Goal: Find contact information: Find contact information

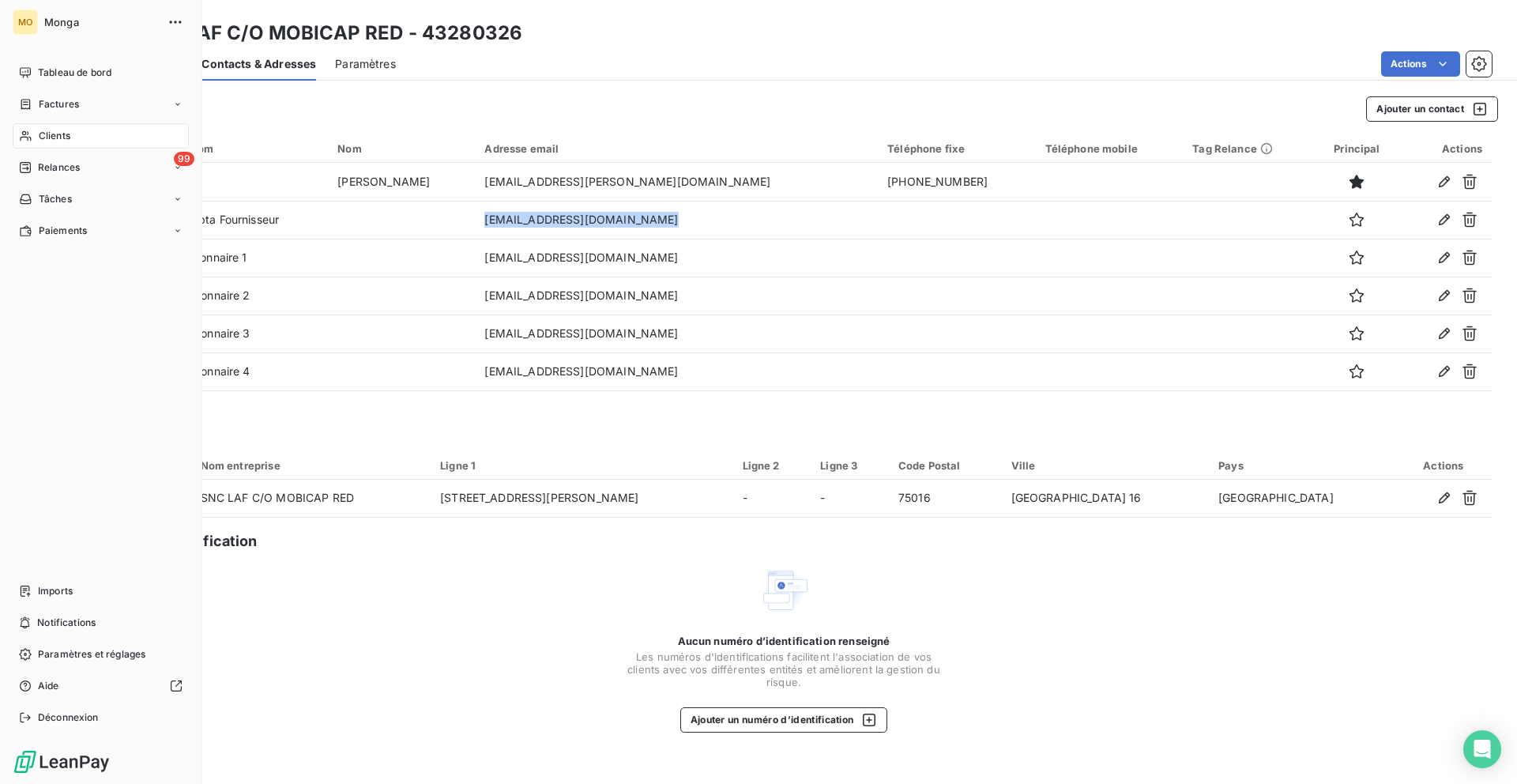
click at [39, 136] on span "Clients" at bounding box center [54, 136] width 32 height 15
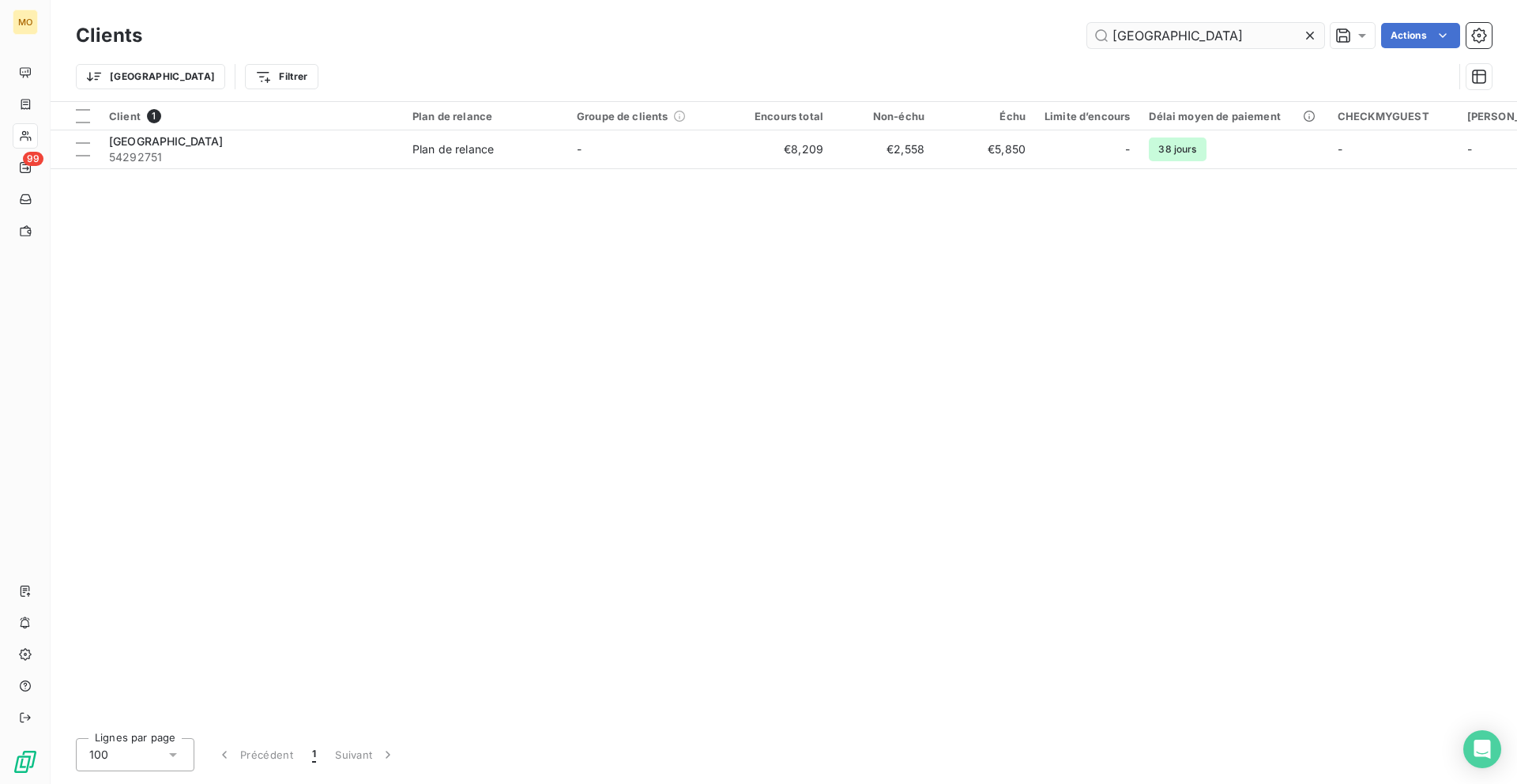
click at [1129, 36] on input "[GEOGRAPHIC_DATA]" at bounding box center [1206, 36] width 237 height 26
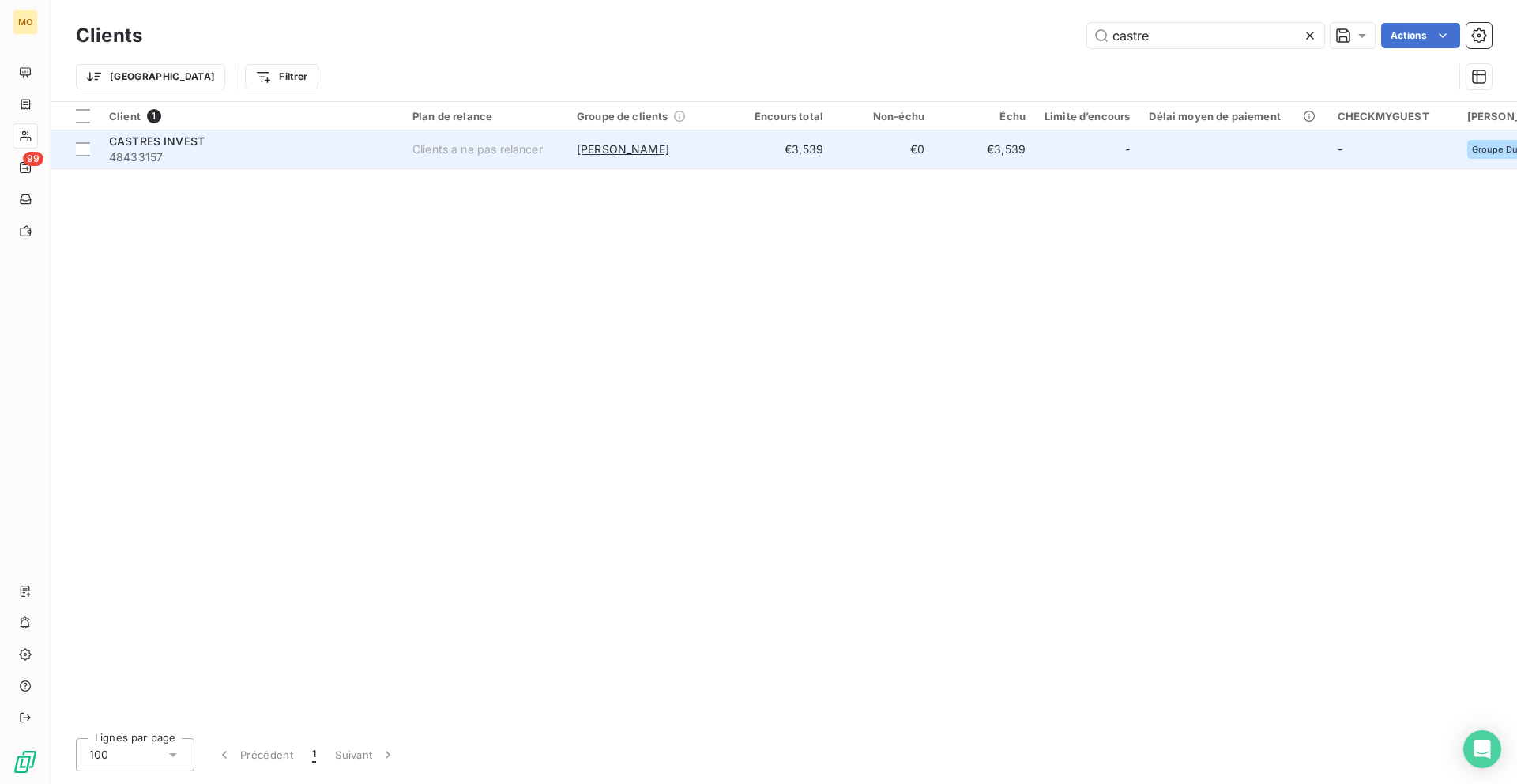
type input "castre"
click at [304, 143] on div "CASTRES INVEST" at bounding box center [251, 141] width 285 height 15
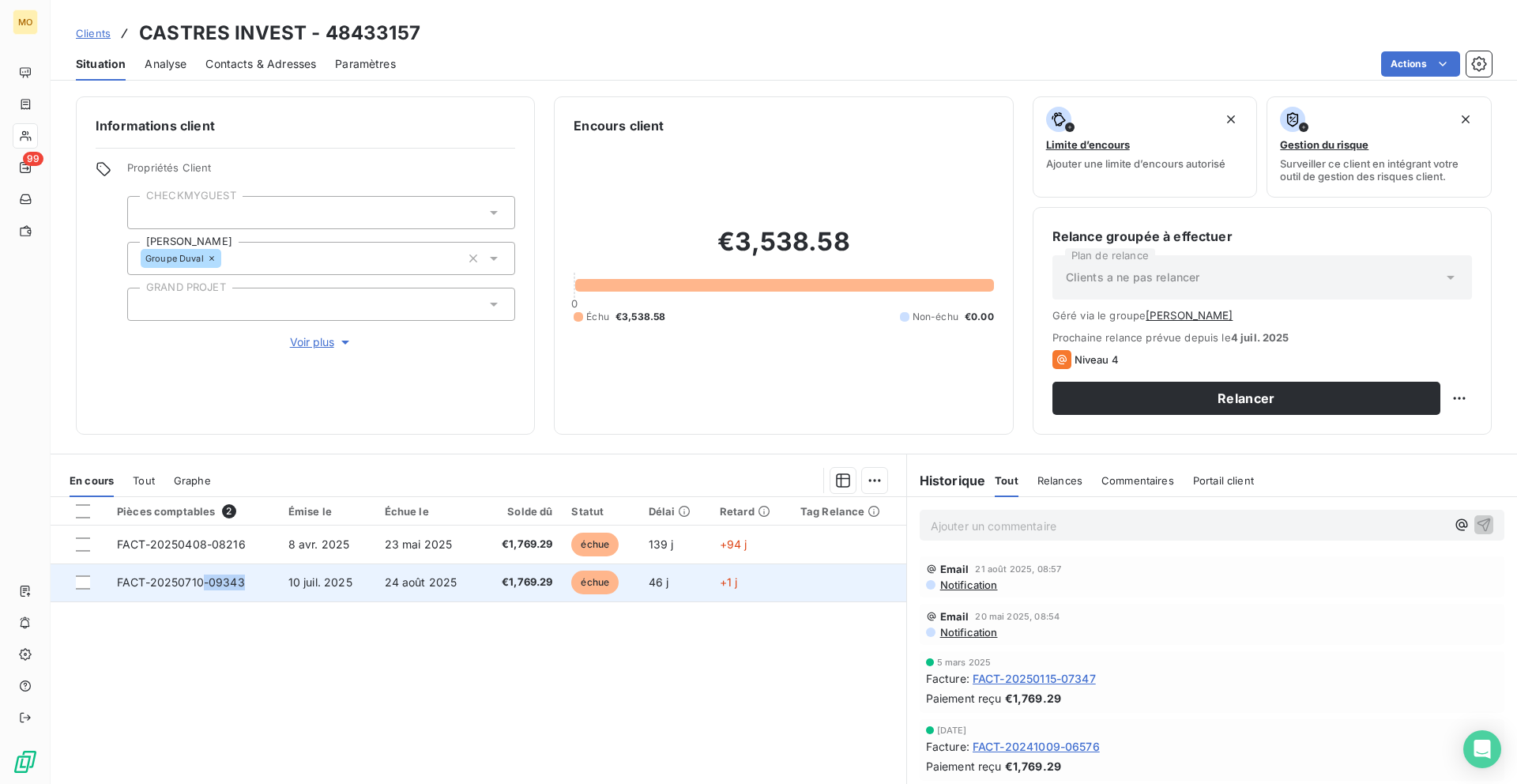
copy span "-09343"
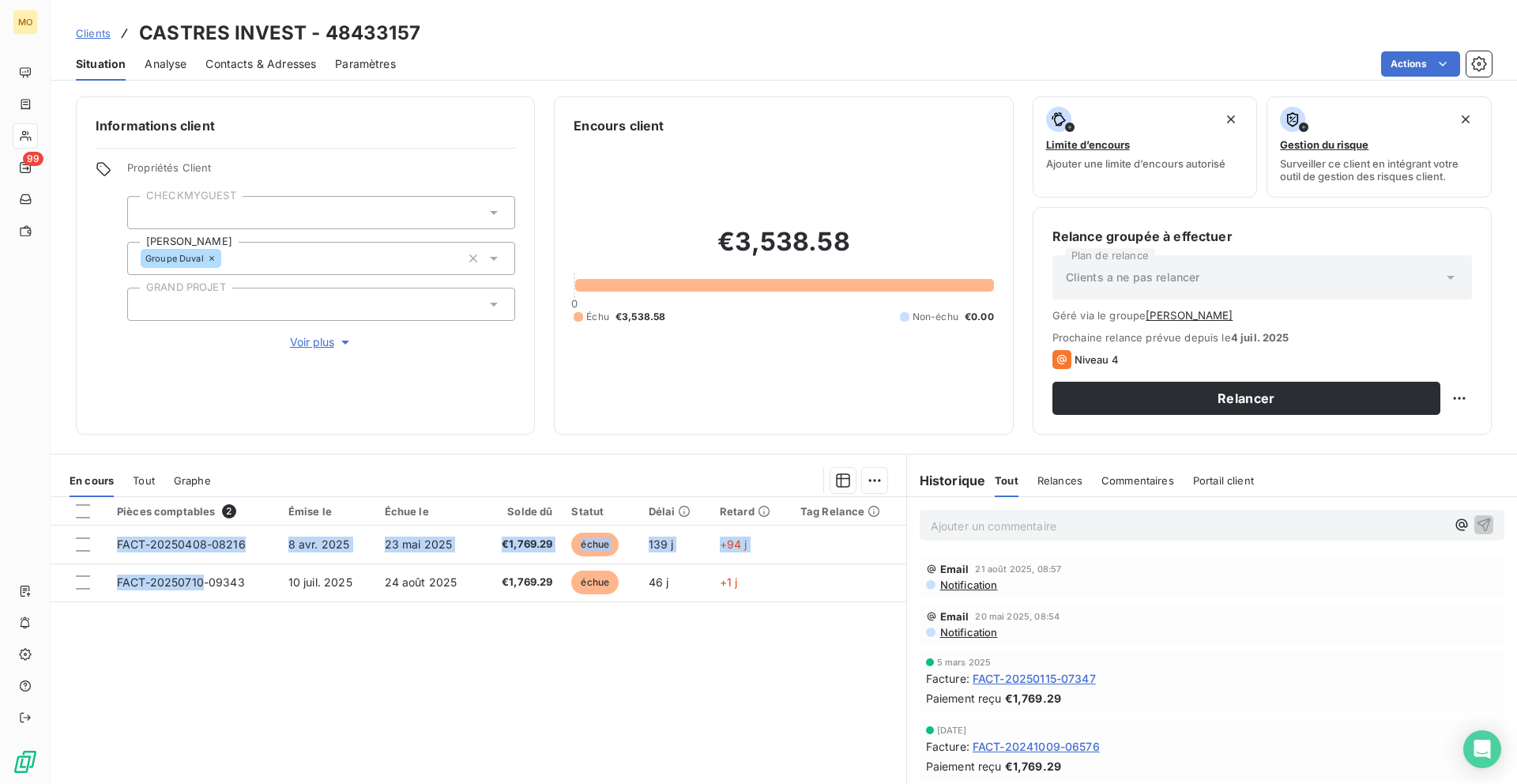
drag, startPoint x: 203, startPoint y: 584, endPoint x: 91, endPoint y: 783, distance: 228.4
click at [91, 783] on div "Pièces comptables 2 Émise le Échue le Solde dû Statut Délai Retard Tag Relance …" at bounding box center [478, 672] width 856 height 351
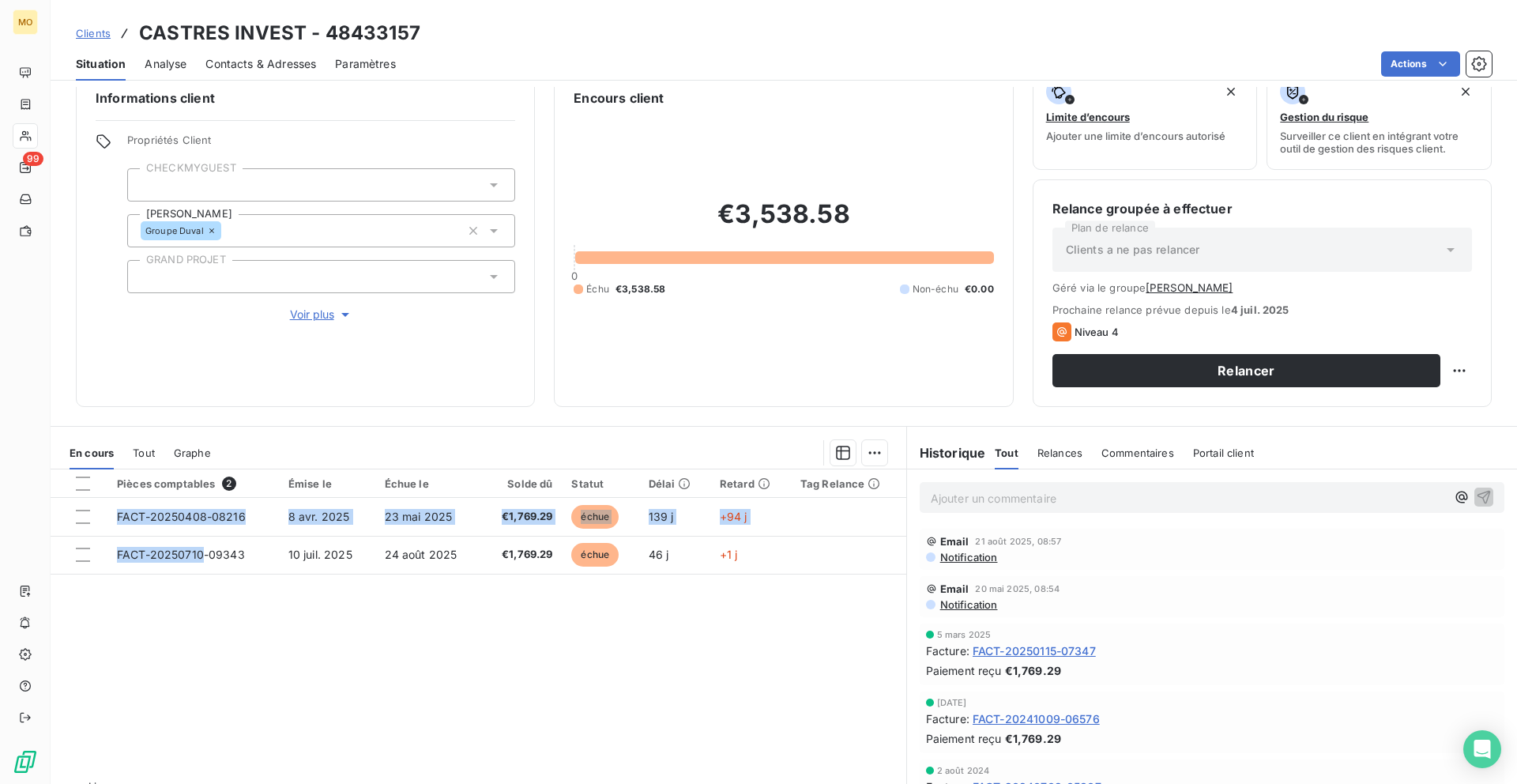
scroll to position [27, 0]
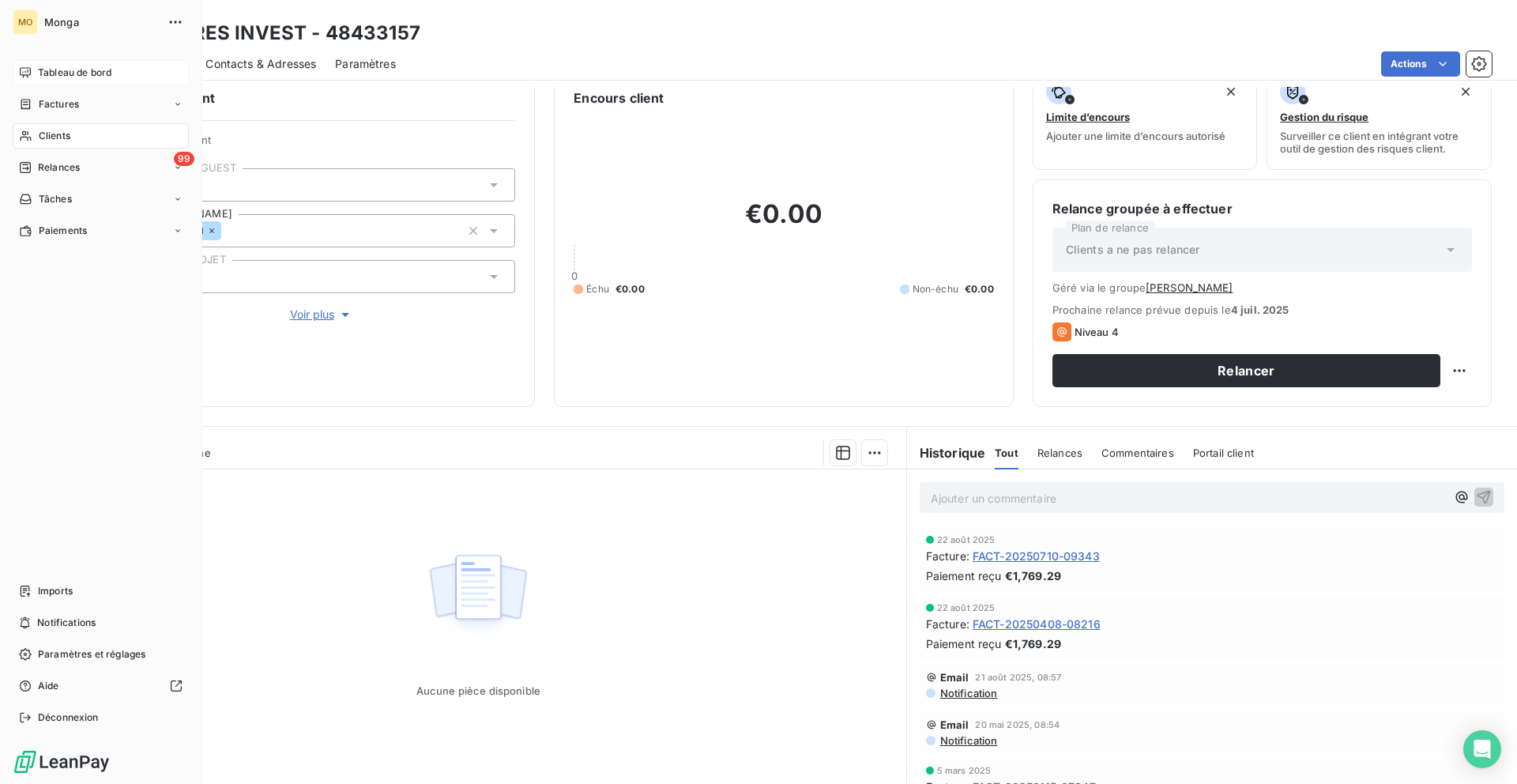
click at [27, 72] on icon at bounding box center [25, 73] width 13 height 13
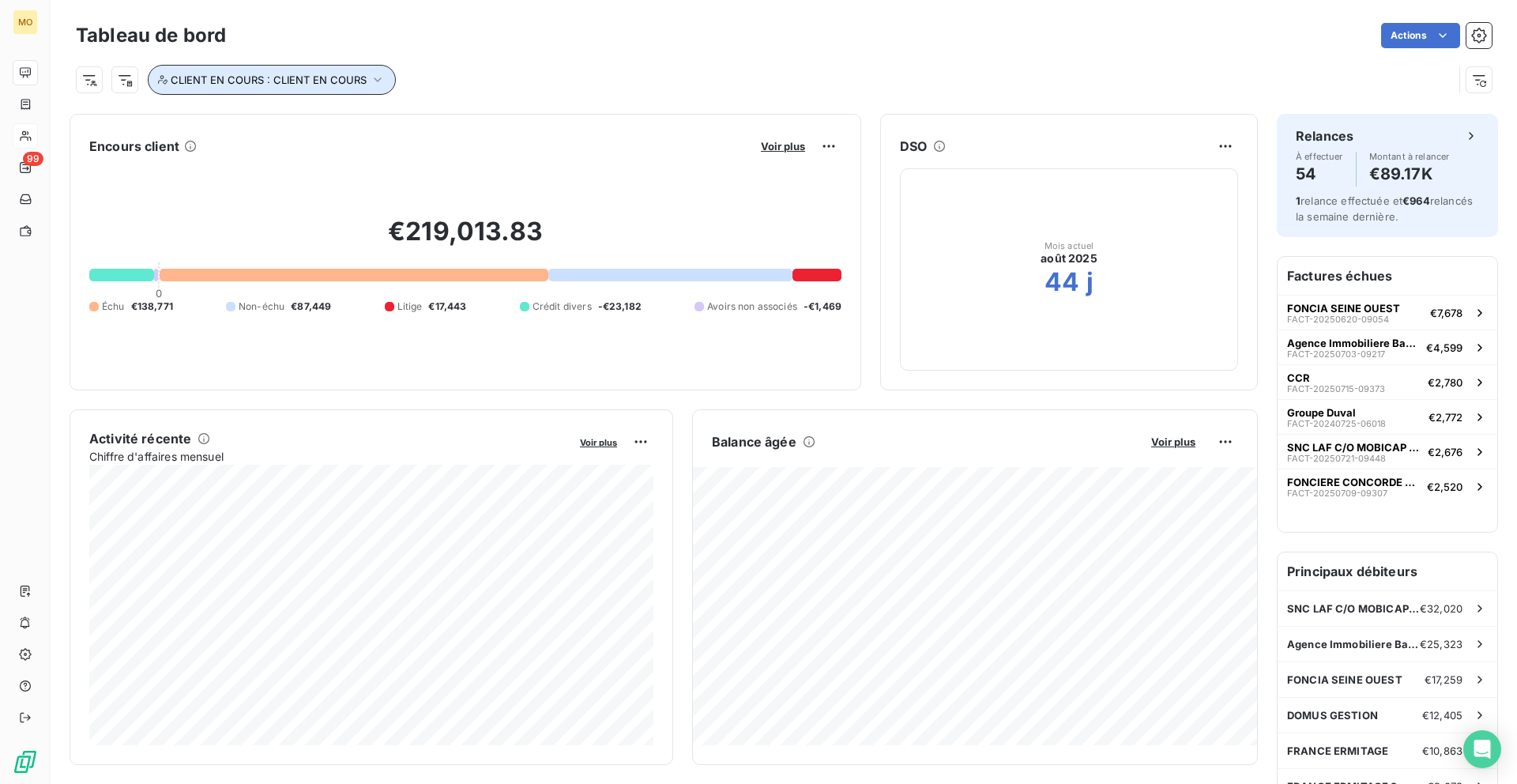
click at [378, 85] on icon "button" at bounding box center [378, 80] width 15 height 15
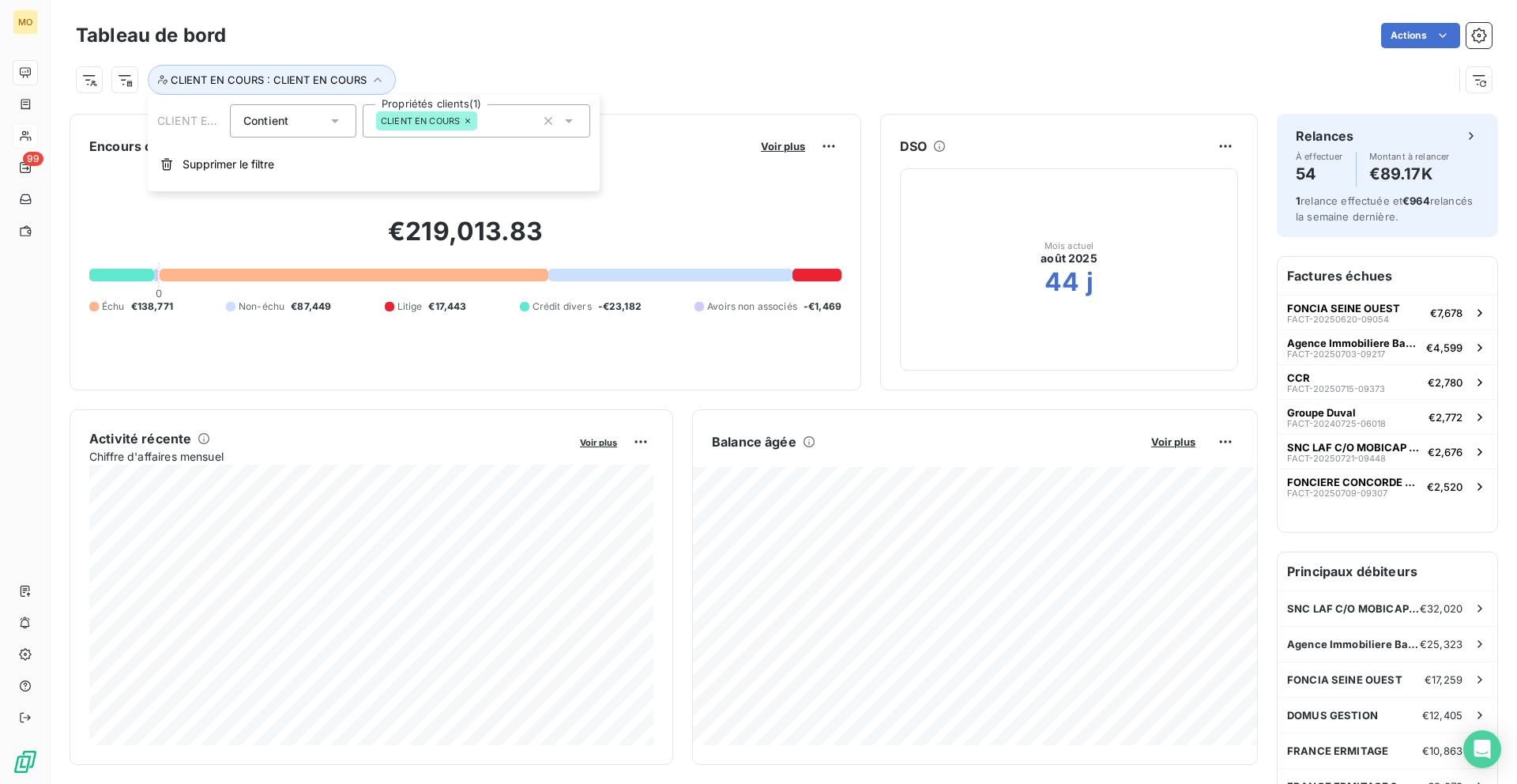
click at [488, 61] on div "CLIENT EN COURS : CLIENT EN COURS" at bounding box center [784, 74] width 1416 height 43
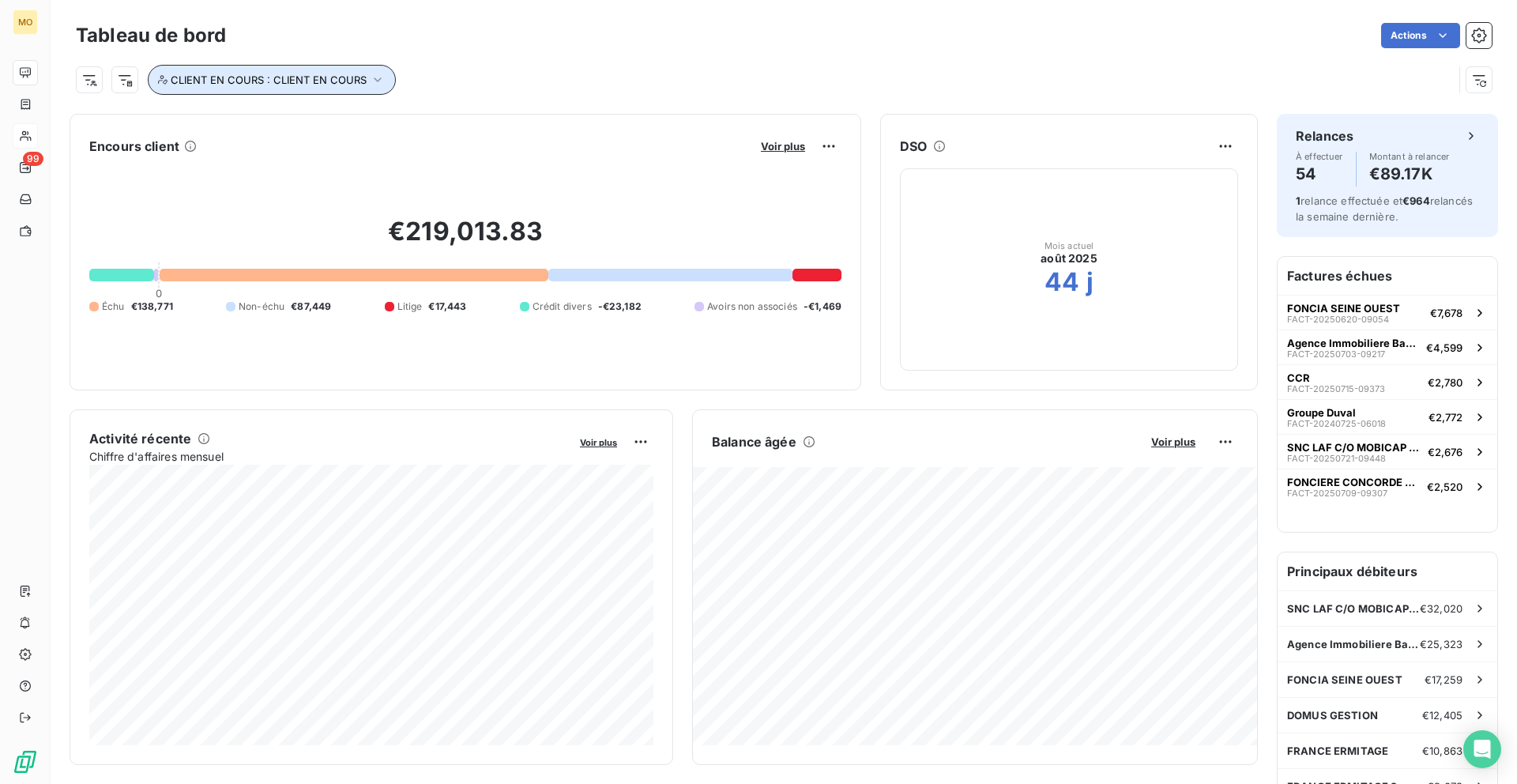
click at [373, 88] on button "CLIENT EN COURS : CLIENT EN COURS" at bounding box center [272, 80] width 248 height 30
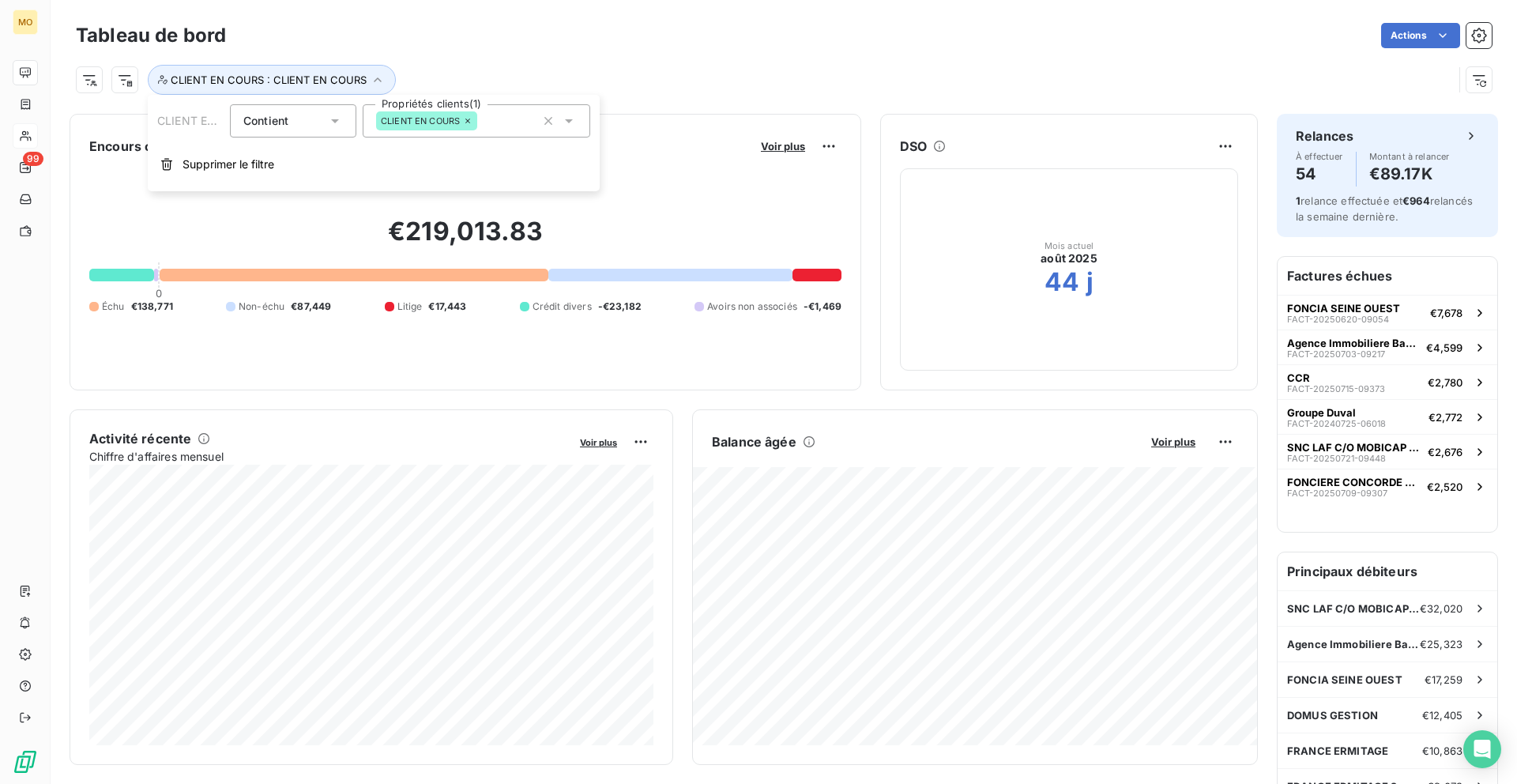
click at [576, 125] on icon at bounding box center [569, 121] width 15 height 15
click at [582, 61] on div "CLIENT EN COURS : CLIENT EN COURS" at bounding box center [784, 74] width 1416 height 43
click at [777, 144] on span "Voir plus" at bounding box center [783, 146] width 44 height 13
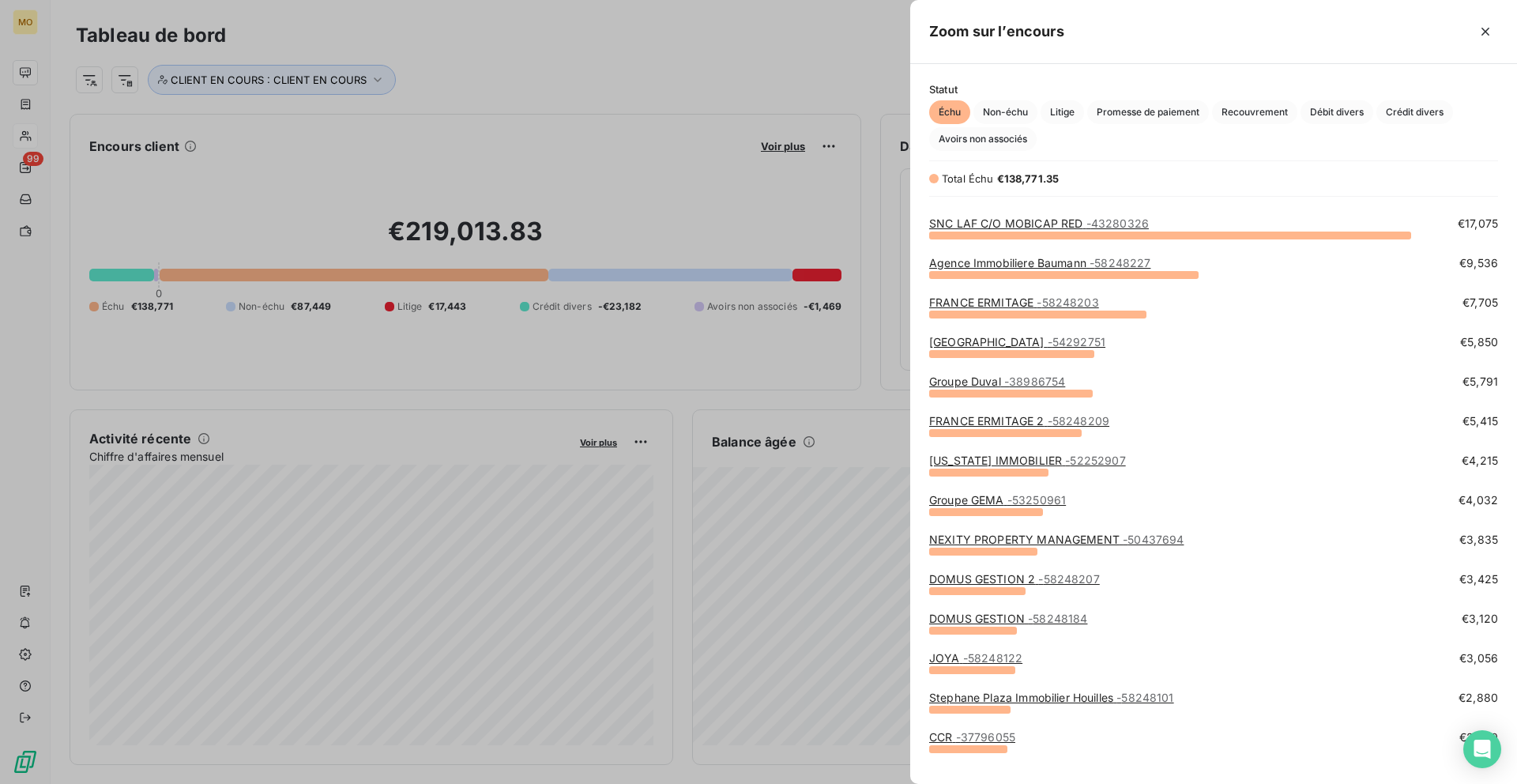
scroll to position [31, 0]
click at [730, 50] on div at bounding box center [758, 392] width 1517 height 784
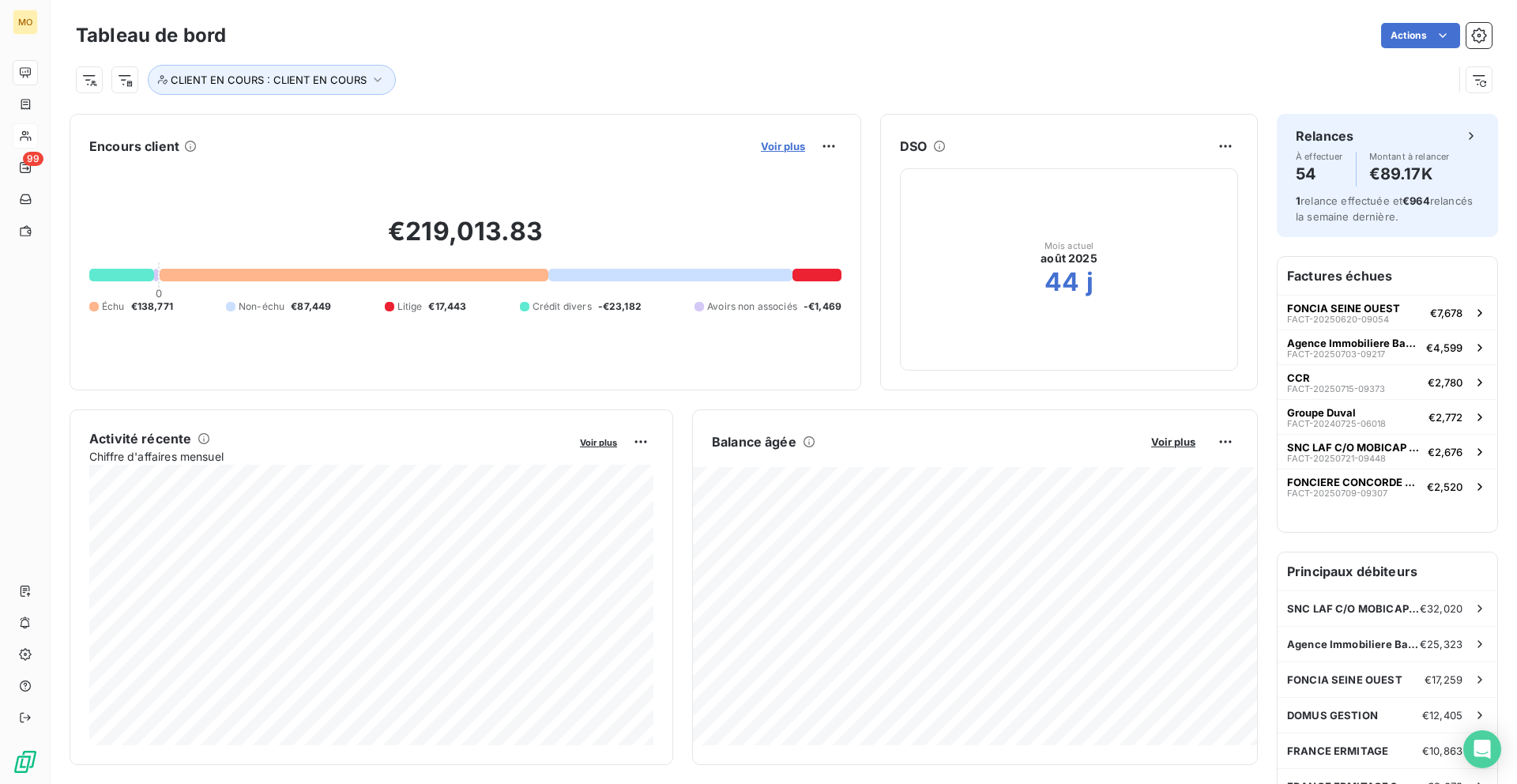
click at [803, 146] on span "Voir plus" at bounding box center [783, 146] width 44 height 13
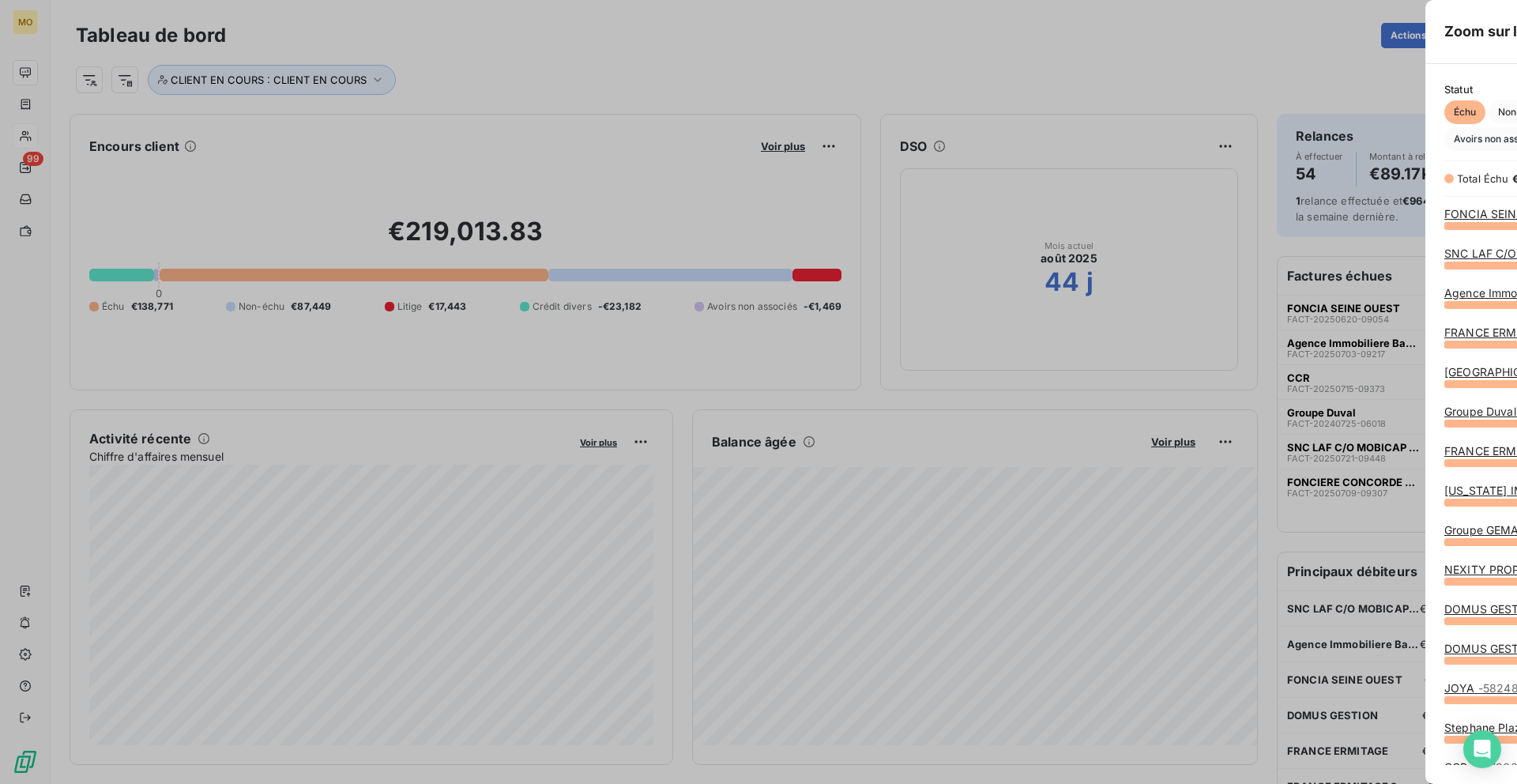
scroll to position [784, 607]
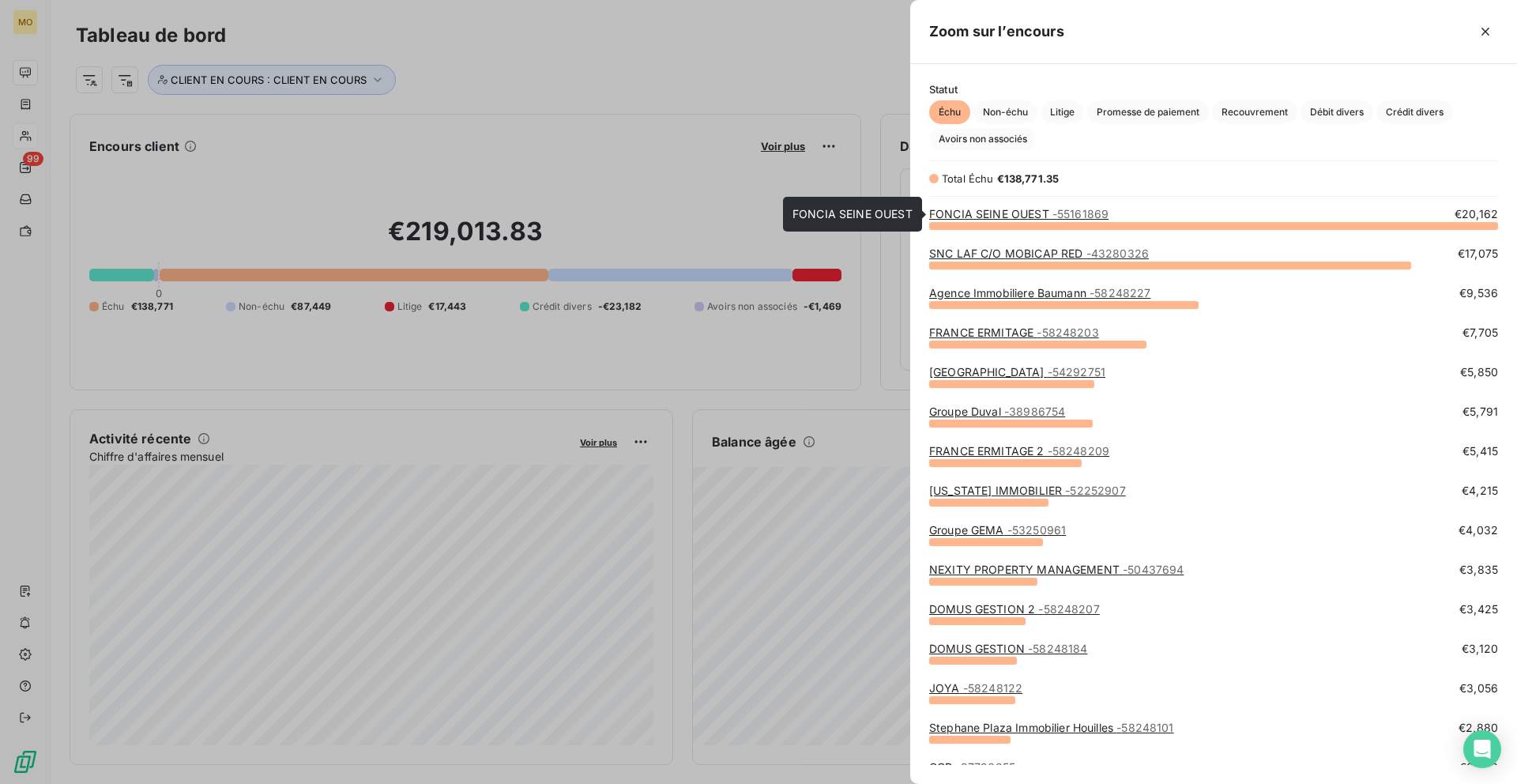
click at [1006, 210] on link "FONCIA SEINE OUEST - 55161869" at bounding box center [1019, 214] width 180 height 14
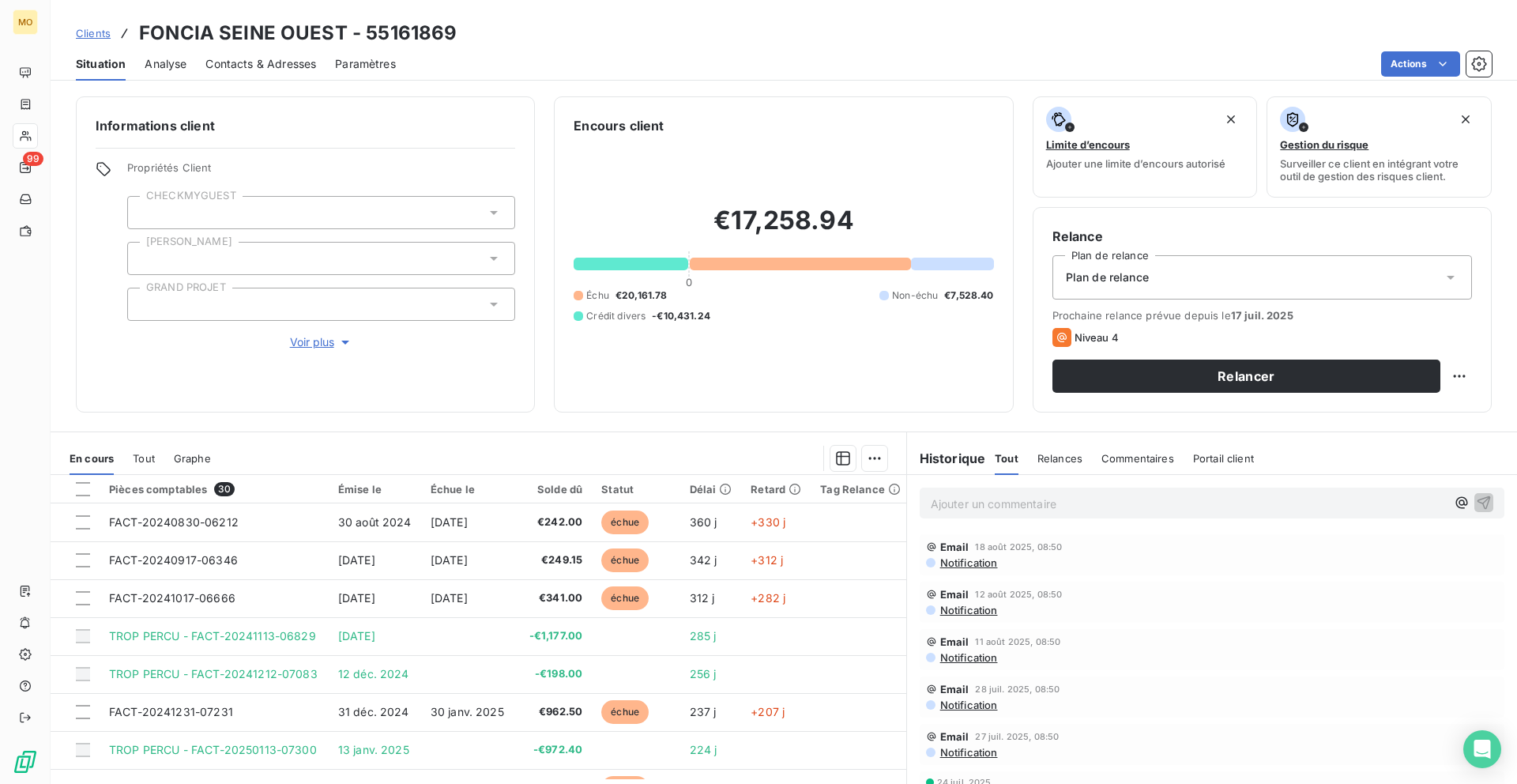
click at [269, 63] on span "Contacts & Adresses" at bounding box center [260, 64] width 110 height 15
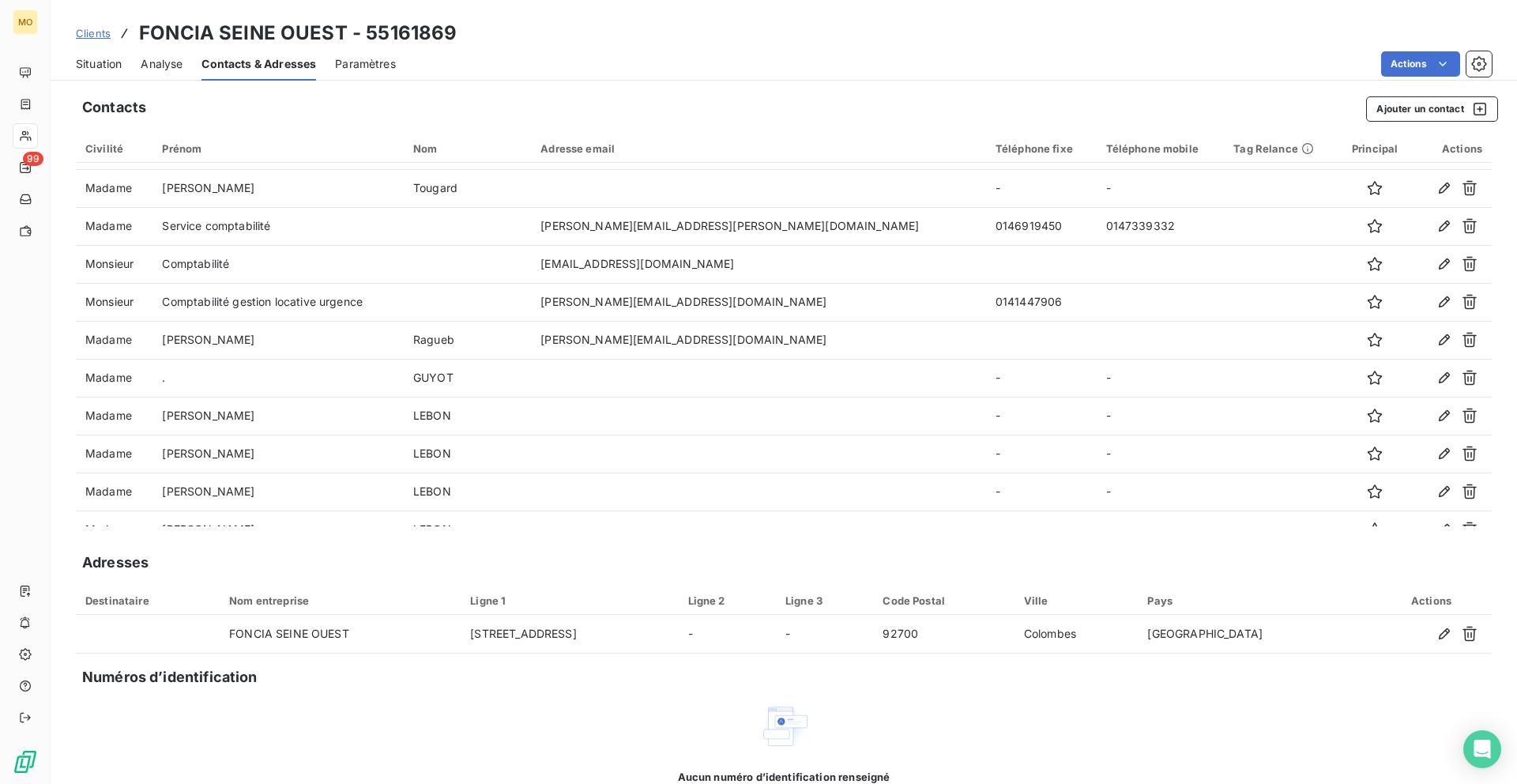
scroll to position [328, 0]
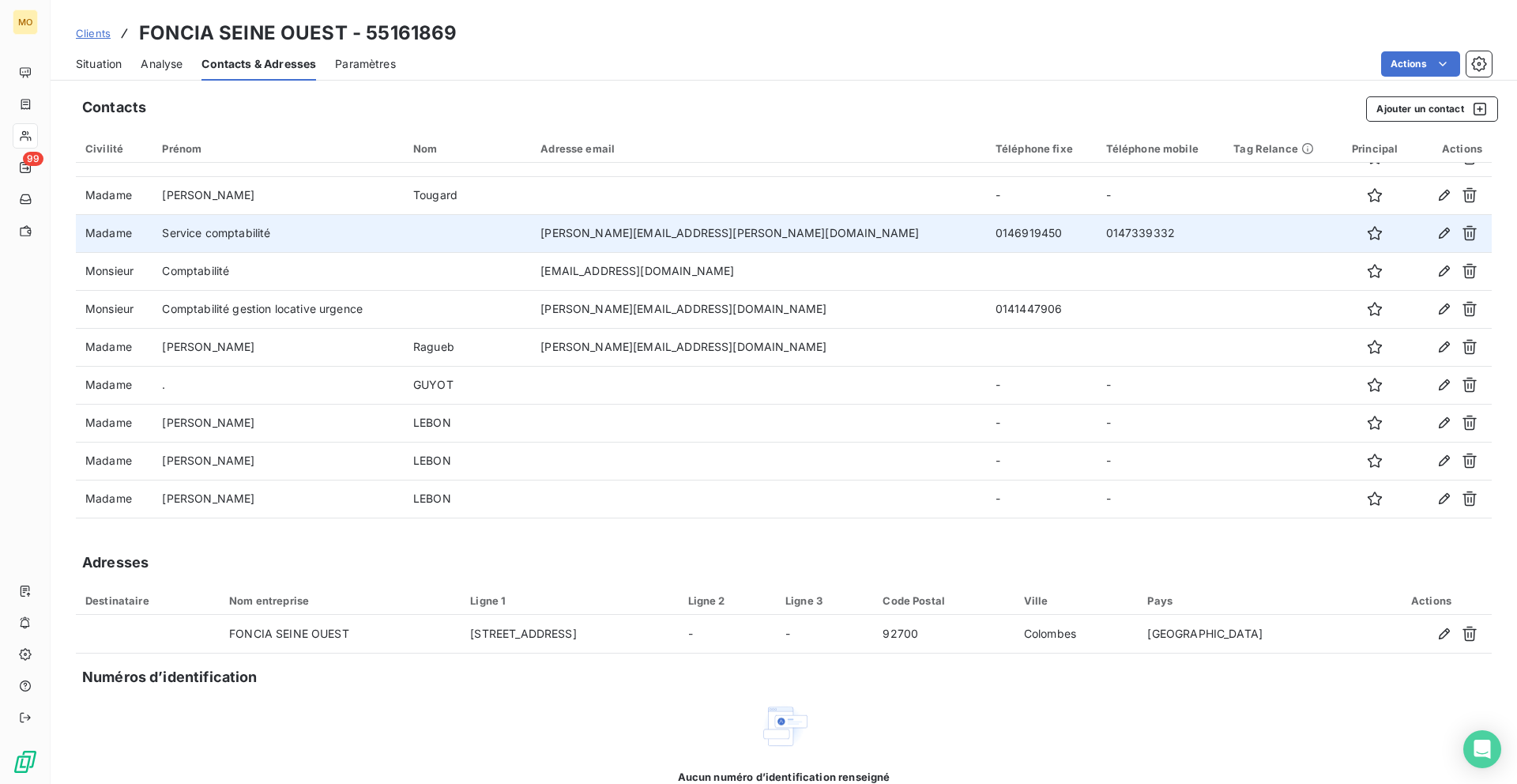
click at [643, 238] on td "[PERSON_NAME][EMAIL_ADDRESS][PERSON_NAME][DOMAIN_NAME]" at bounding box center [758, 233] width 455 height 38
